Goal: Task Accomplishment & Management: Complete application form

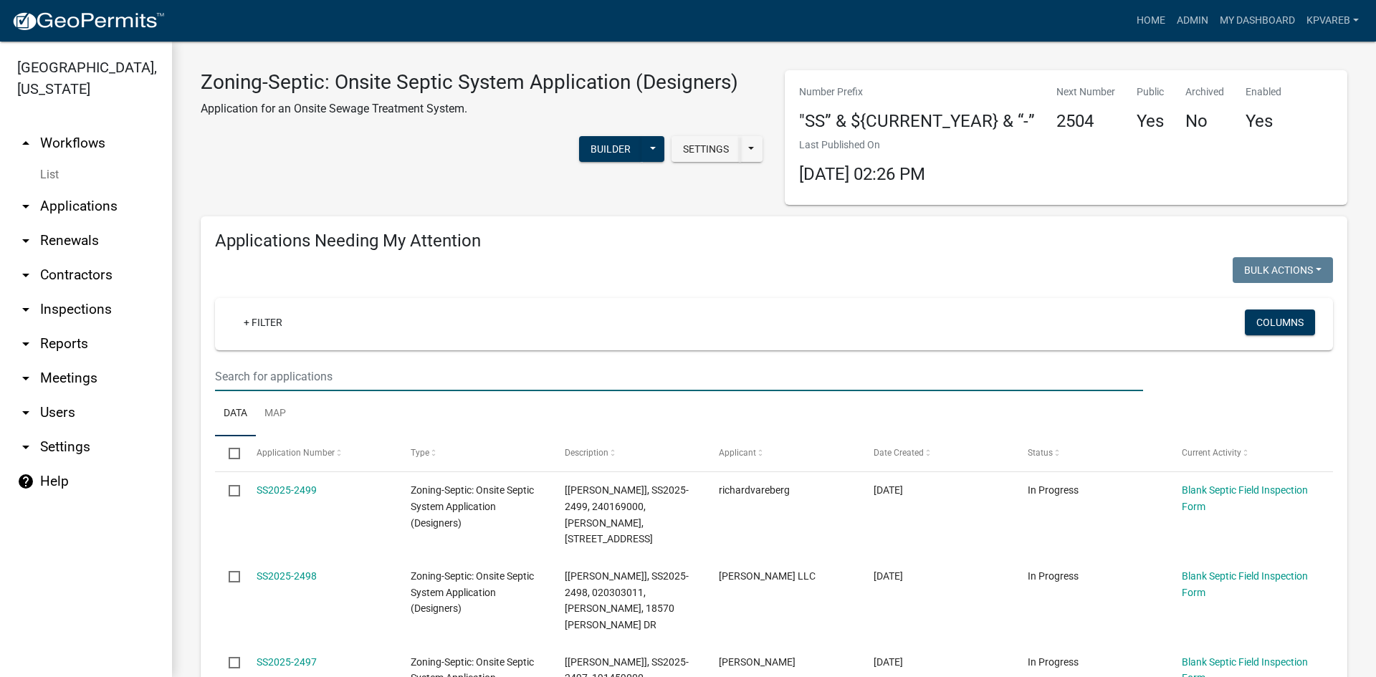
click at [274, 368] on input "text" at bounding box center [679, 376] width 928 height 29
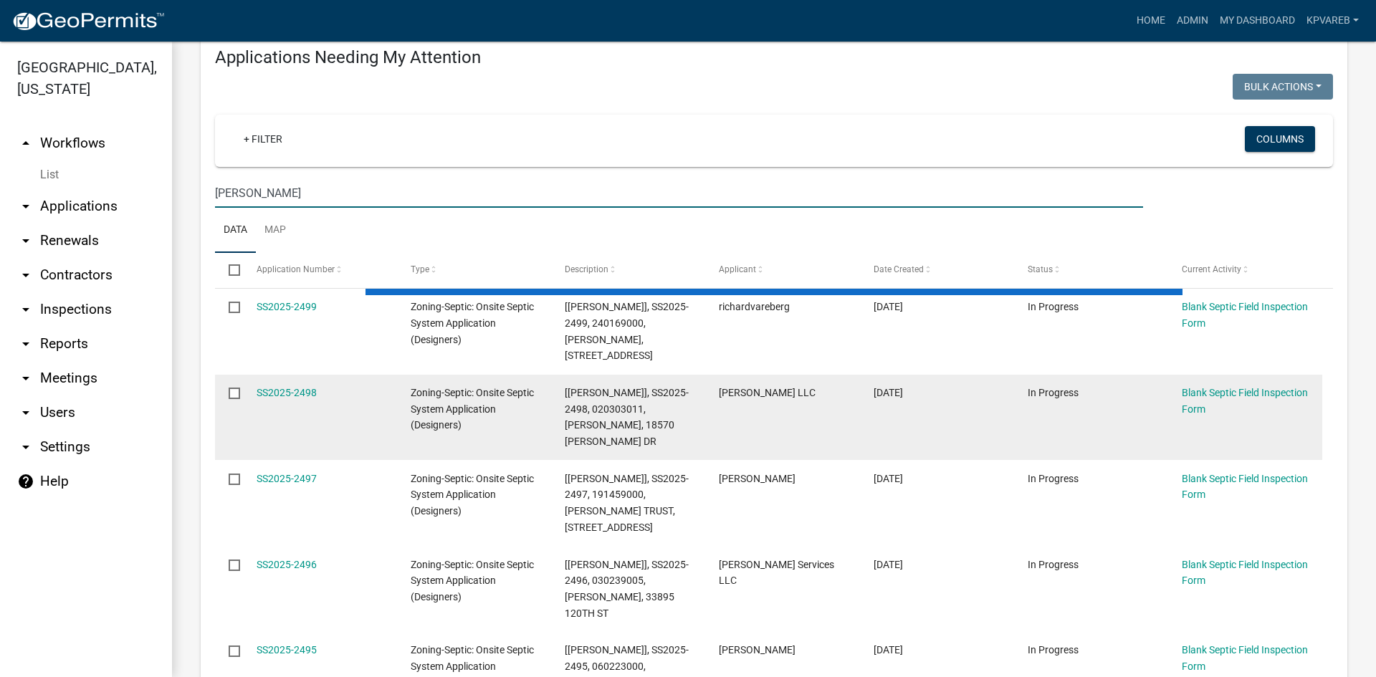
scroll to position [287, 0]
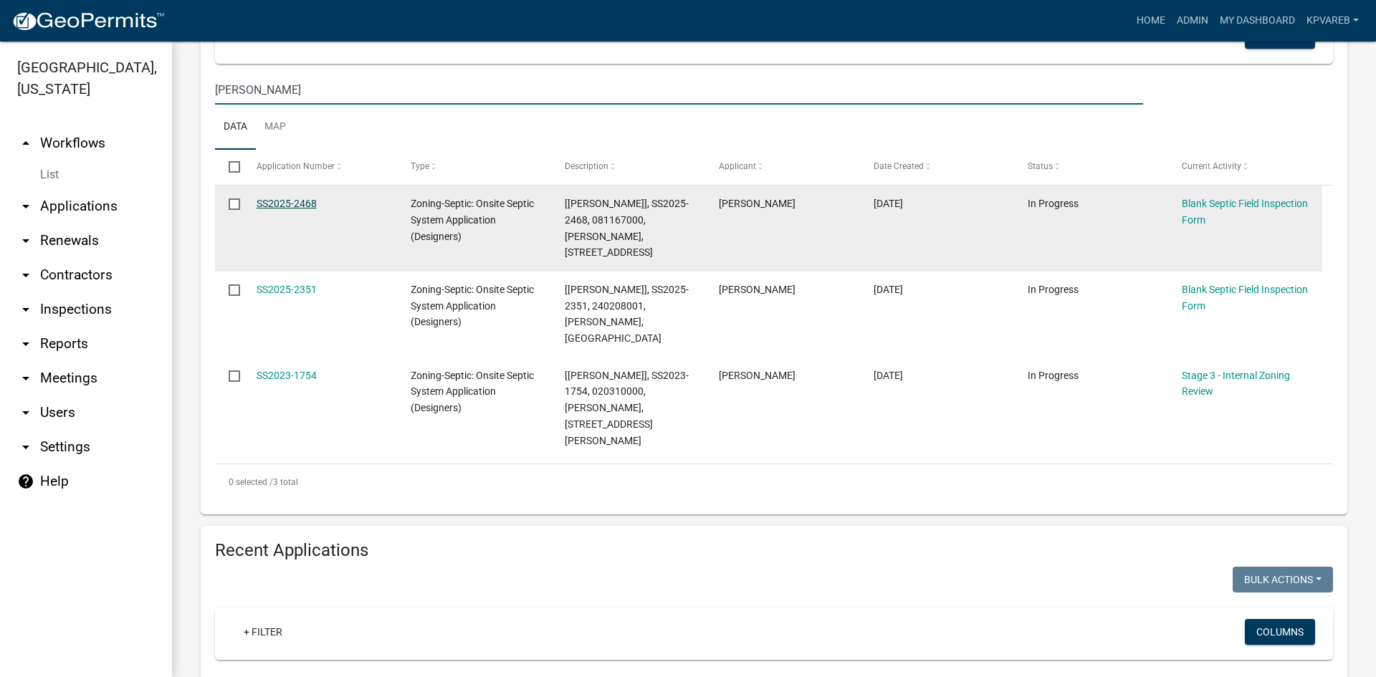
type input "[PERSON_NAME]"
click at [302, 206] on link "SS2025-2468" at bounding box center [287, 203] width 60 height 11
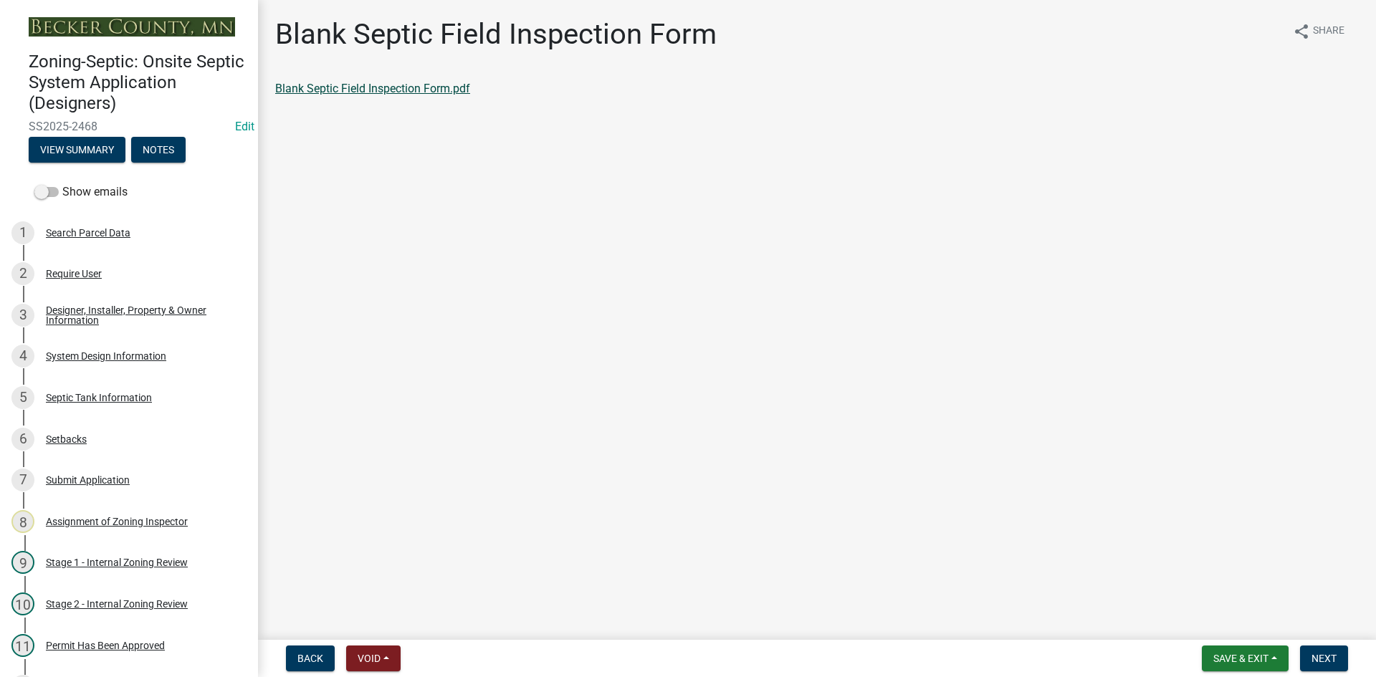
click at [378, 89] on link "Blank Septic Field Inspection Form.pdf" at bounding box center [372, 89] width 195 height 14
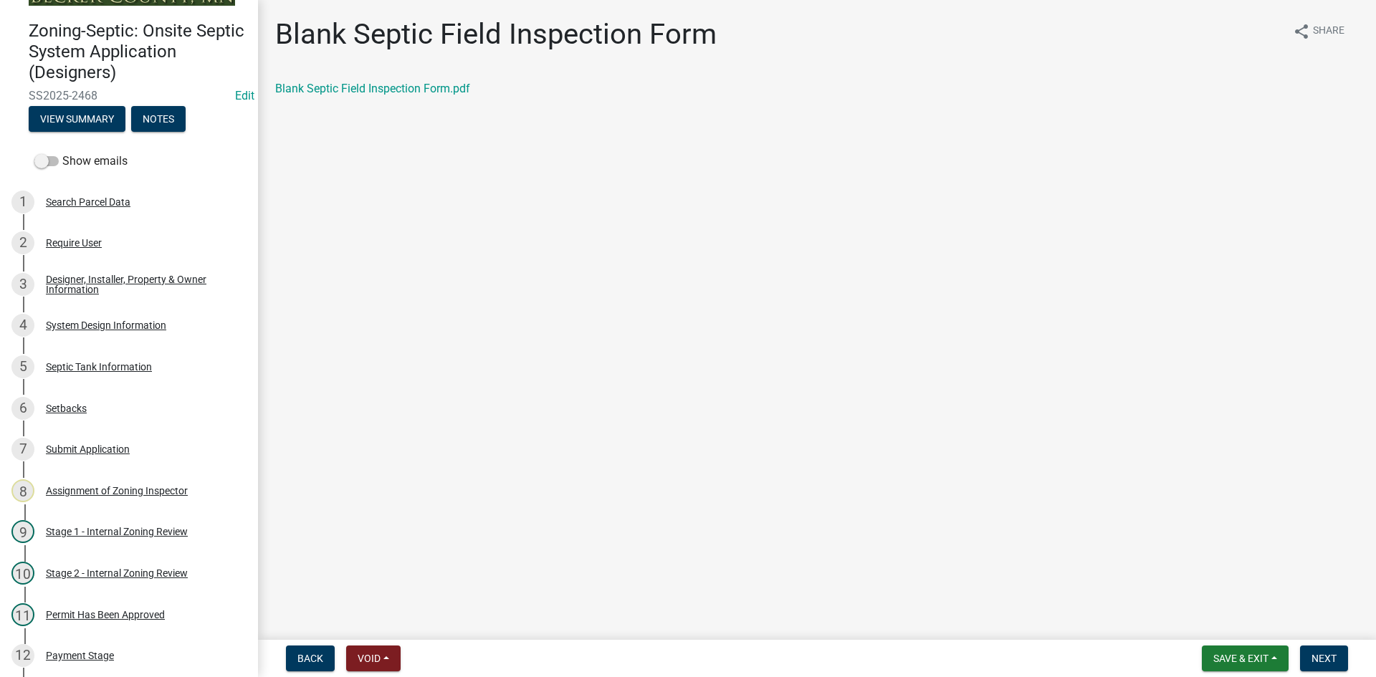
scroll to position [110, 0]
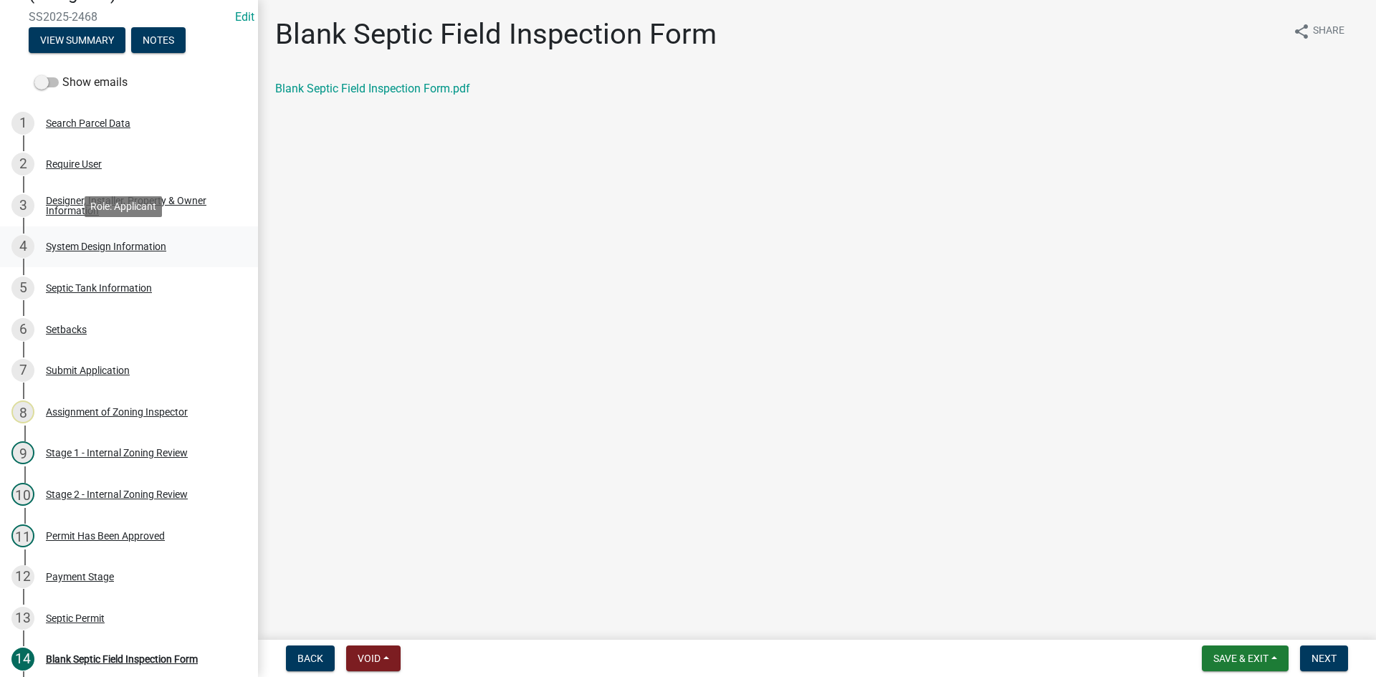
click at [147, 249] on div "System Design Information" at bounding box center [106, 246] width 120 height 10
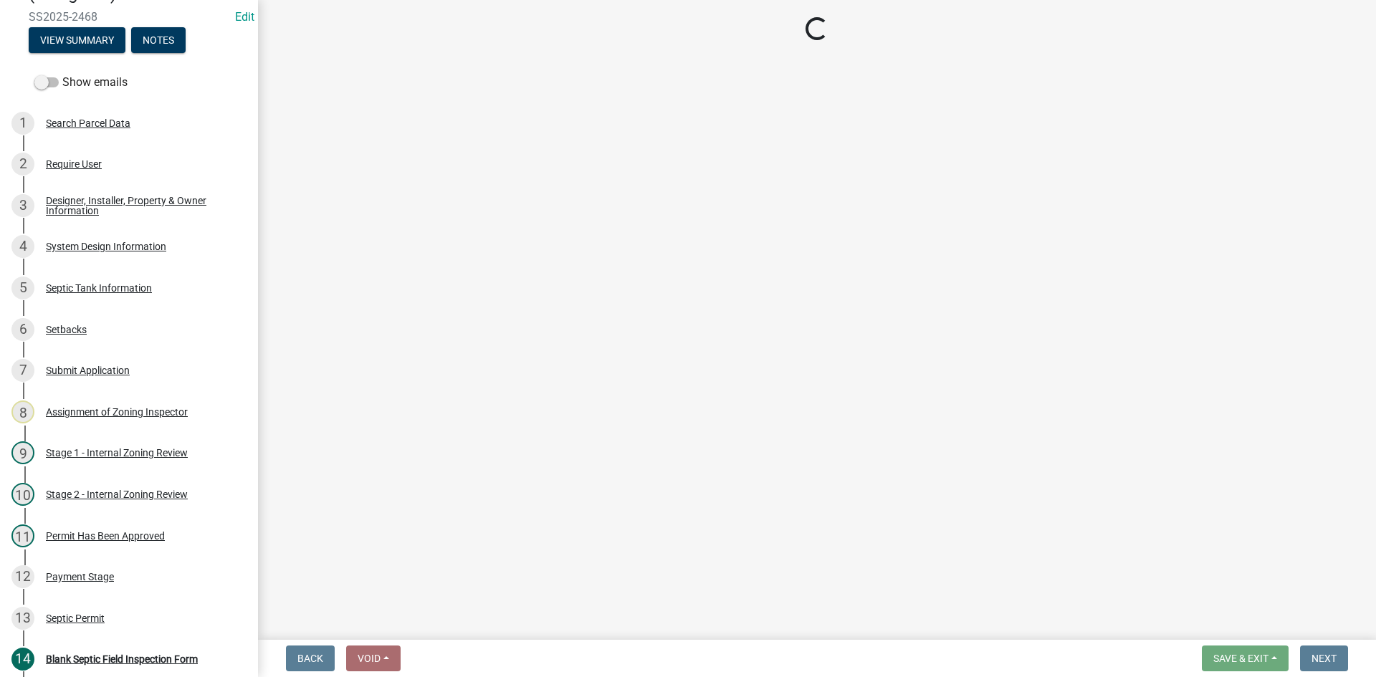
select select "8ba21533-2acf-4cc6-95e5-280e4aabd5a3"
select select "d11049ea-91d0-42ef-8f23-5bc08afa6acf"
select select "011fbff4-a41d-4a75-9bd8-71c7e6c69e0d"
select select "85fdfef2-2683-4311-b5d5-5505f6411127"
select select "ba735beb-519e-40f0-ae20-62d65fc4c46b"
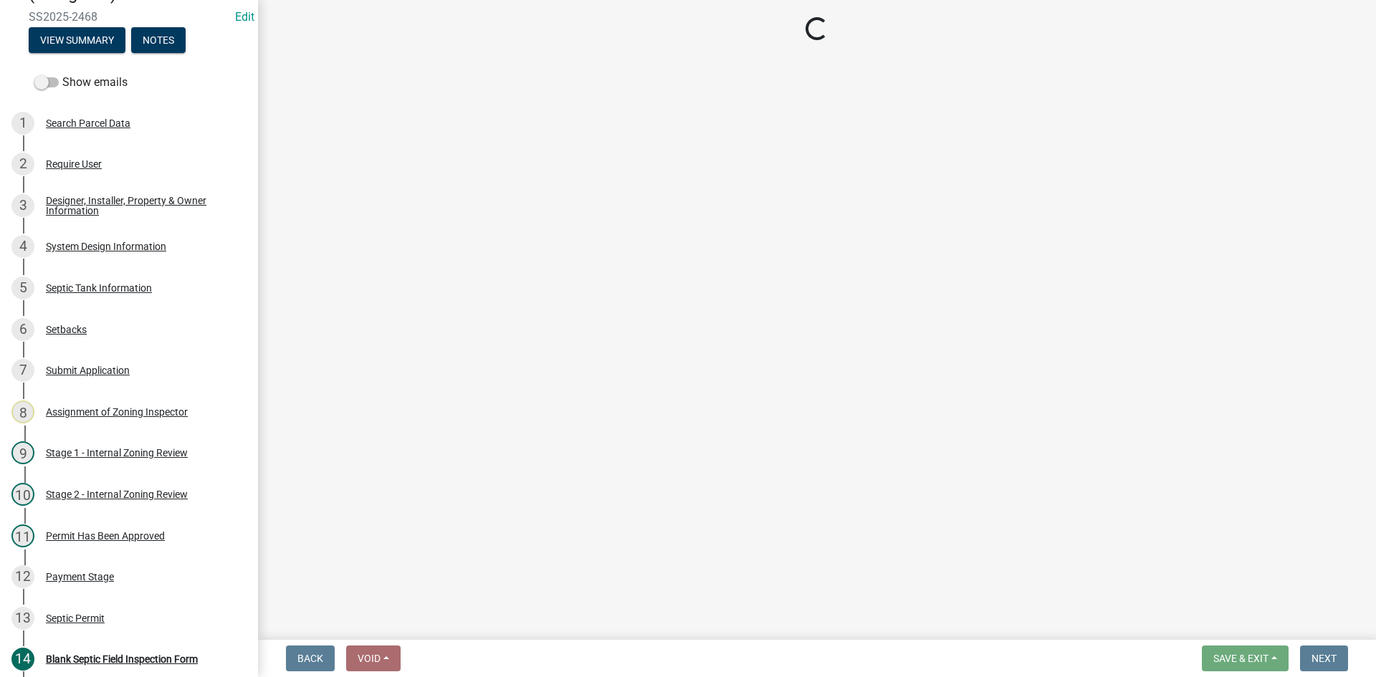
select select "ef698bf5-6172-44c1-9ffb-522c07469aed"
select select "a2b5ca25-65b1-425d-82c5-8881ea380237"
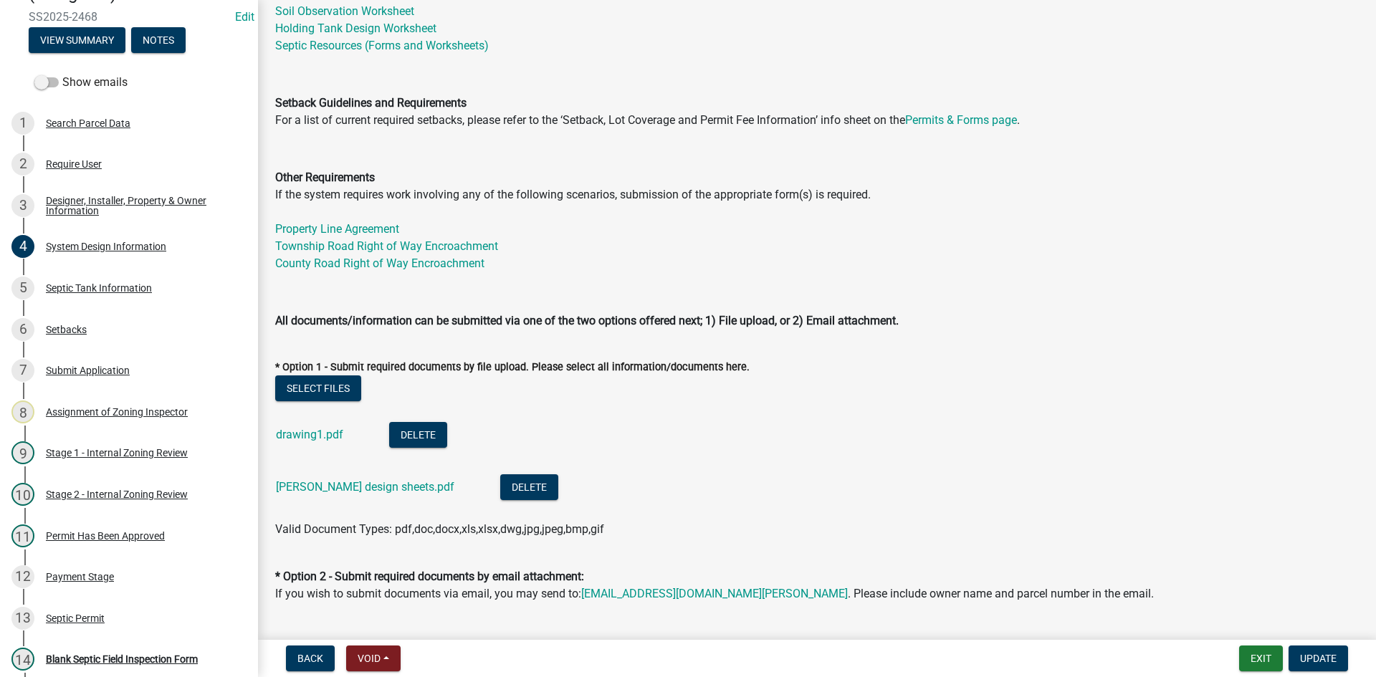
scroll to position [573, 0]
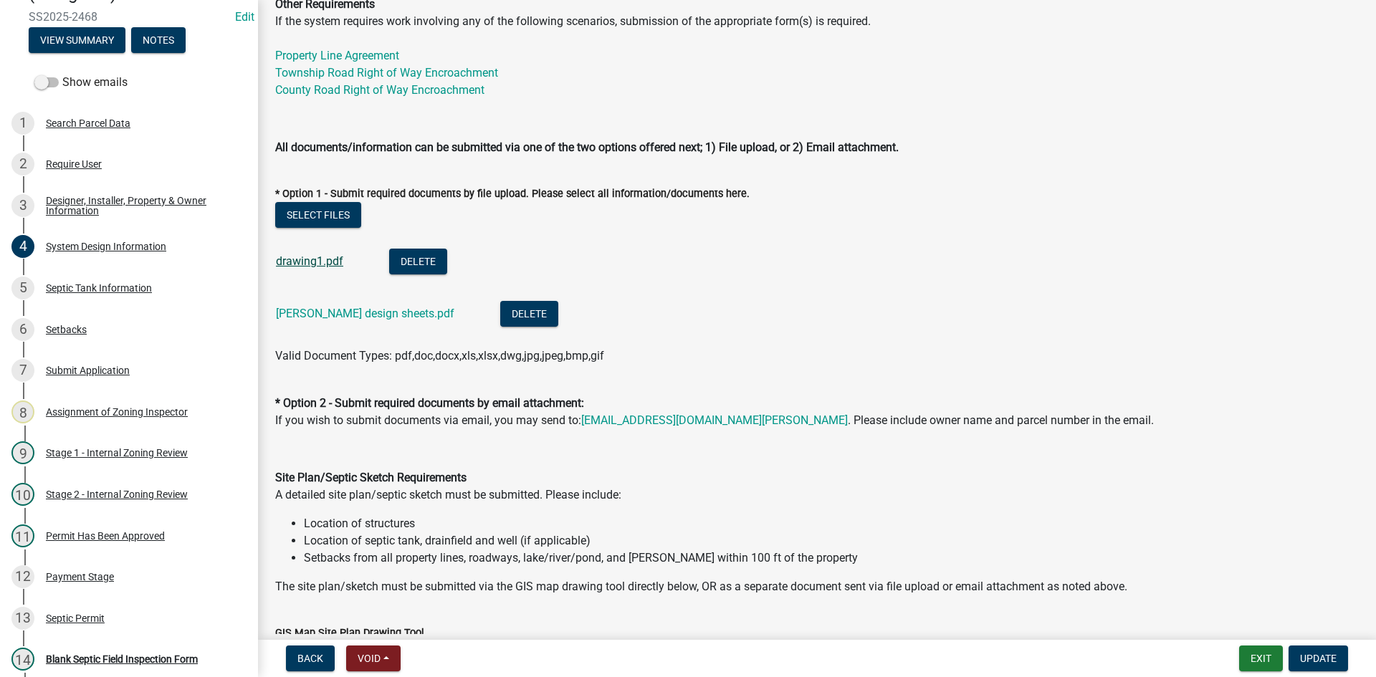
click at [327, 264] on link "drawing1.pdf" at bounding box center [309, 261] width 67 height 14
click at [338, 316] on link "[PERSON_NAME] design sheets.pdf" at bounding box center [365, 314] width 178 height 14
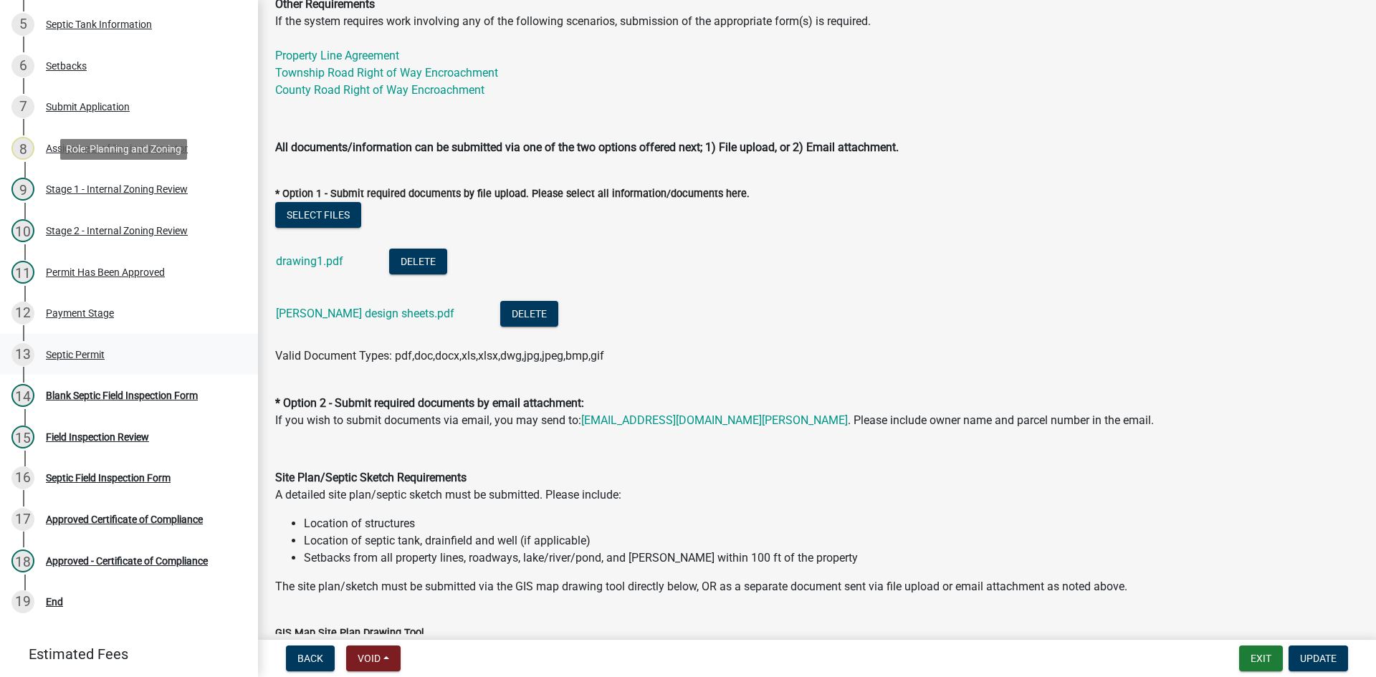
scroll to position [377, 0]
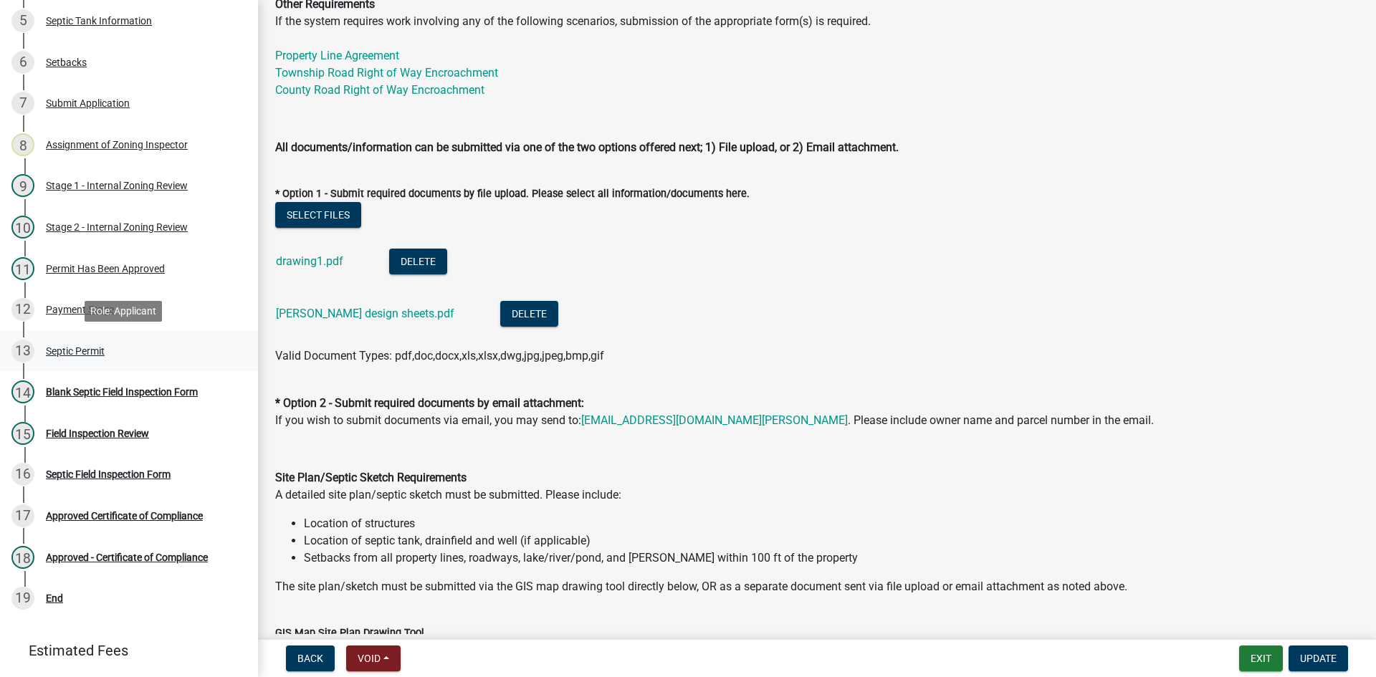
click at [88, 351] on div "Septic Permit" at bounding box center [75, 351] width 59 height 10
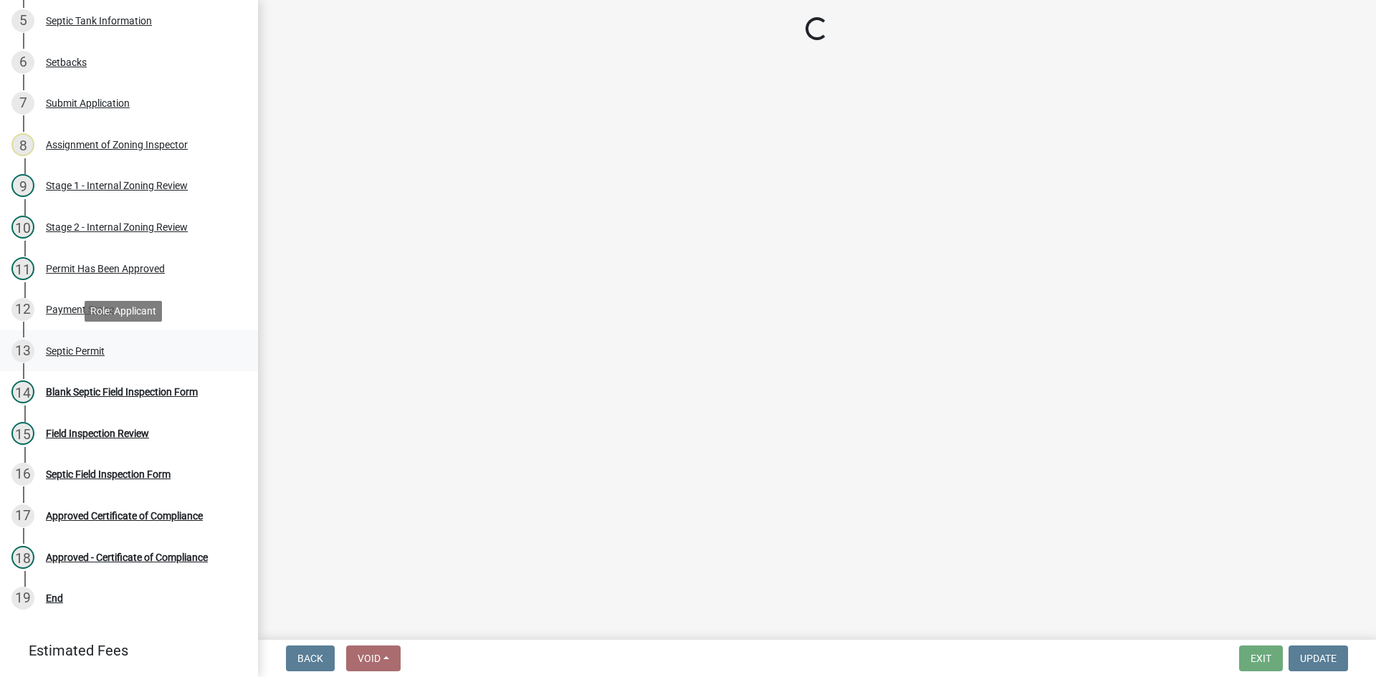
scroll to position [0, 0]
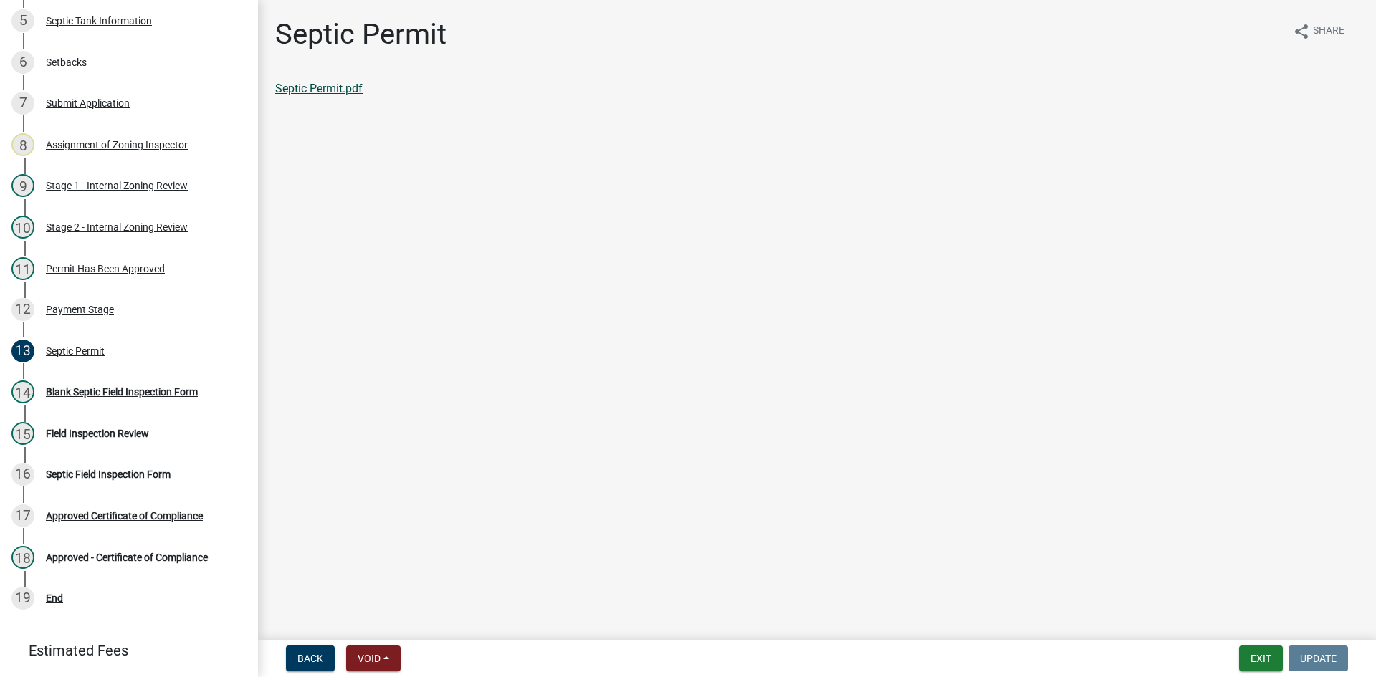
click at [333, 92] on link "Septic Permit.pdf" at bounding box center [318, 89] width 87 height 14
